Goal: Check status: Check status

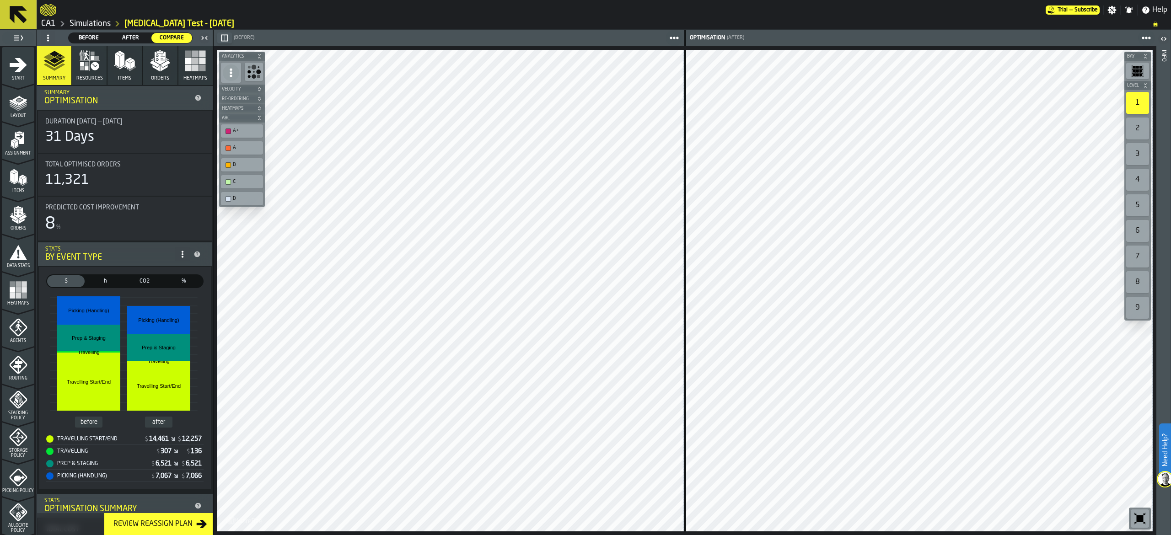
click at [200, 60] on rect "button" at bounding box center [202, 61] width 6 height 6
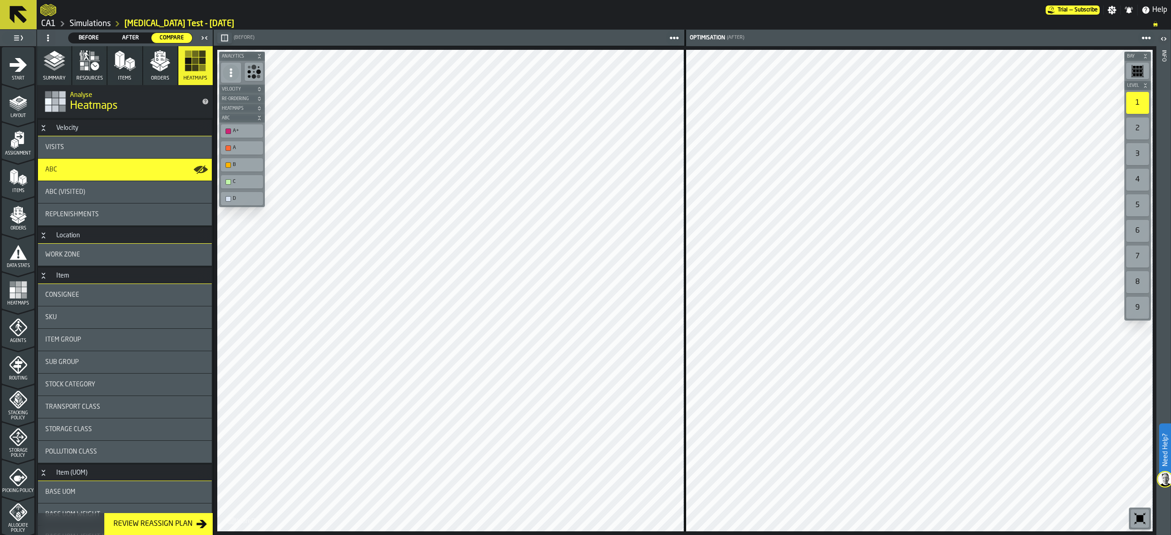
click at [98, 170] on div "ABC" at bounding box center [124, 169] width 159 height 7
click at [194, 167] on icon "button-toggle-Show on Map" at bounding box center [197, 169] width 9 height 6
click at [198, 166] on icon "button-toggle-Show on Map" at bounding box center [197, 169] width 9 height 6
click at [156, 191] on div "ABC (Visited)" at bounding box center [124, 191] width 159 height 7
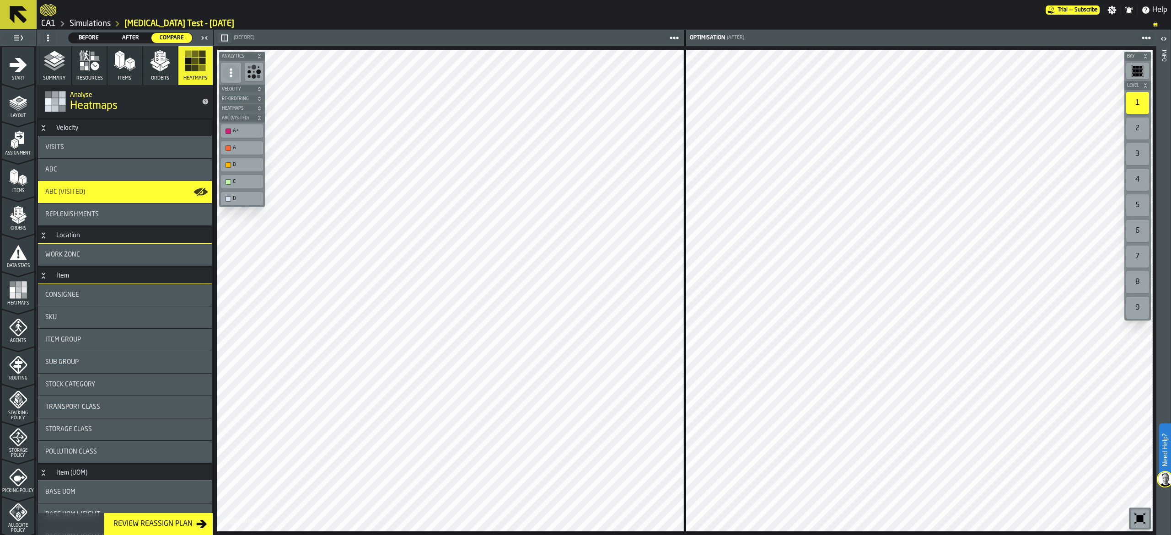
click at [162, 194] on div "ABC (Visited)" at bounding box center [124, 191] width 159 height 7
click at [204, 190] on icon "button-toggle-Show on Map" at bounding box center [200, 192] width 15 height 15
click at [199, 192] on icon "button-toggle-Show on Map" at bounding box center [201, 192] width 11 height 8
click at [92, 208] on div "Replenishments" at bounding box center [125, 215] width 174 height 22
click at [152, 80] on span "Orders" at bounding box center [160, 78] width 18 height 6
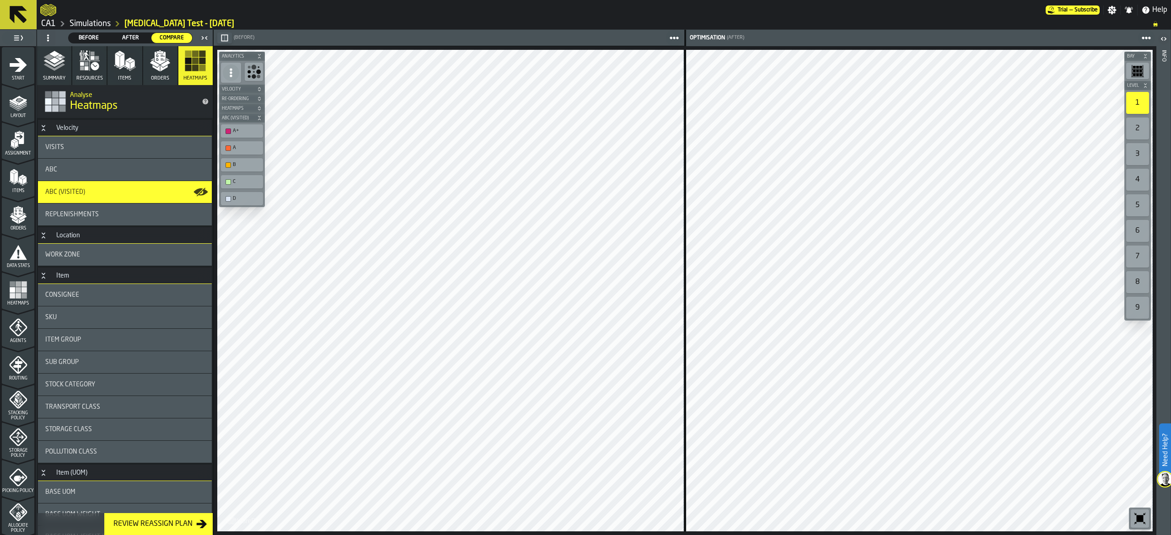
click at [157, 75] on span "Orders" at bounding box center [160, 78] width 18 height 6
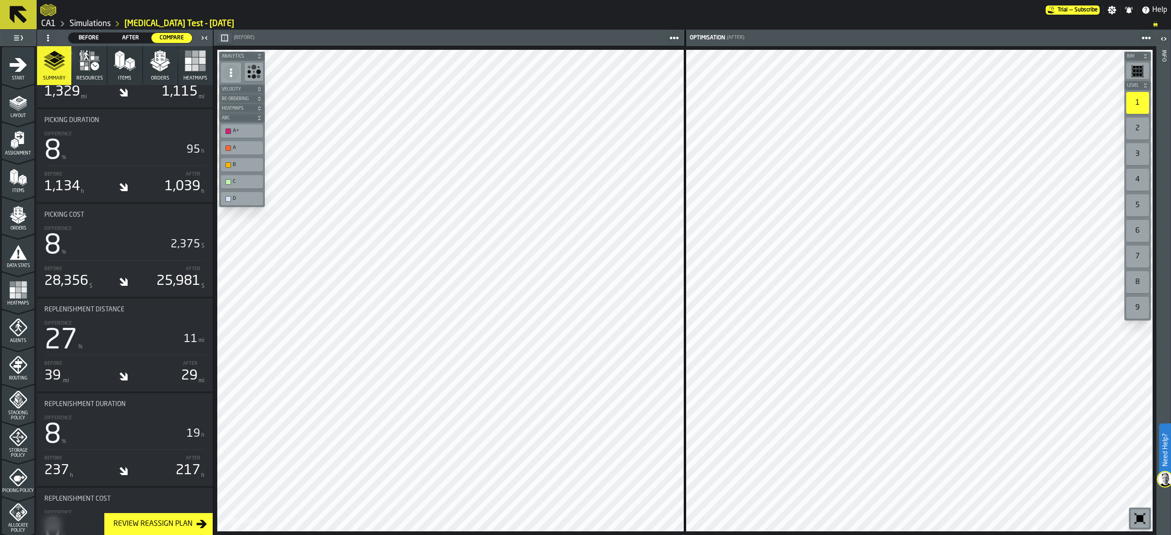
scroll to position [2561, 0]
